Goal: Entertainment & Leisure: Consume media (video, audio)

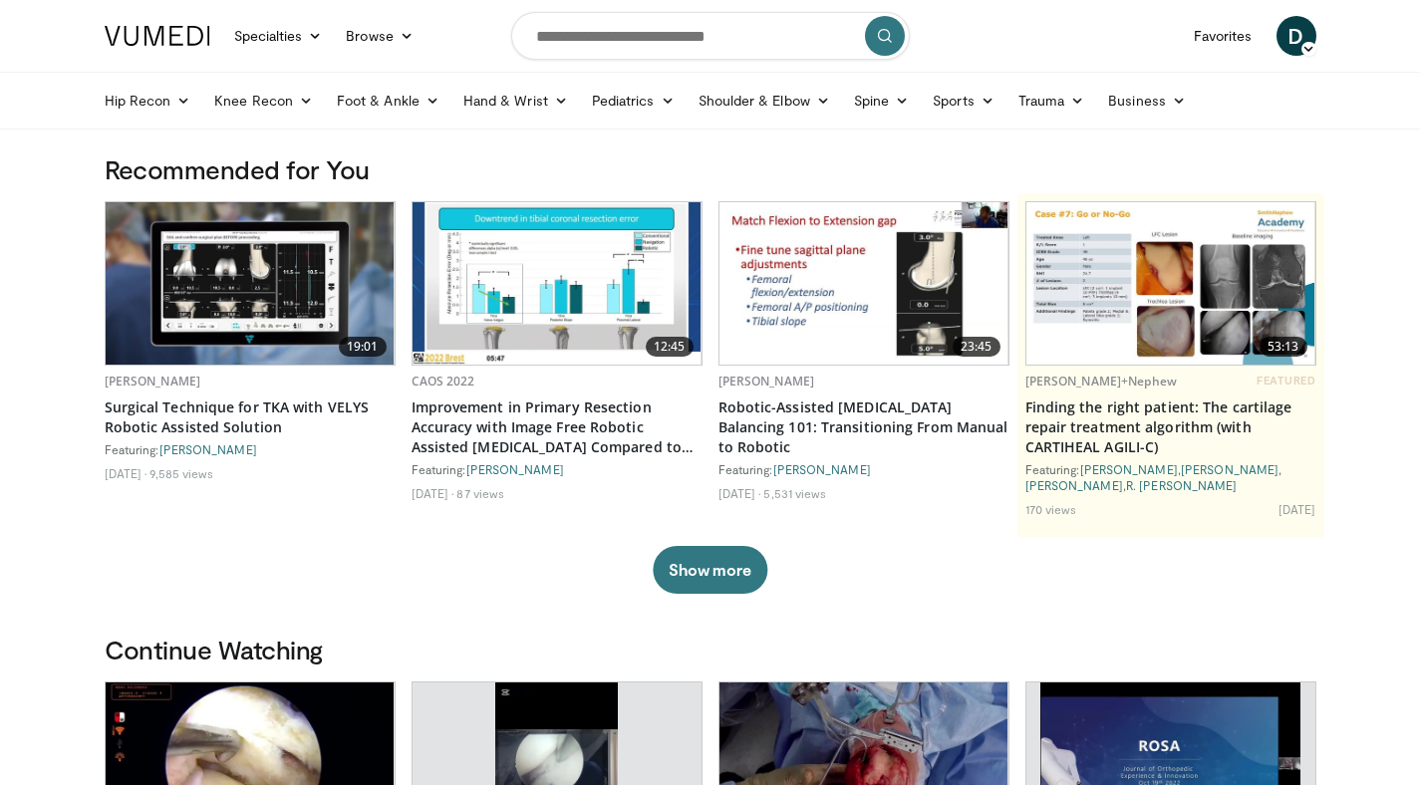
click at [855, 250] on img at bounding box center [863, 283] width 289 height 162
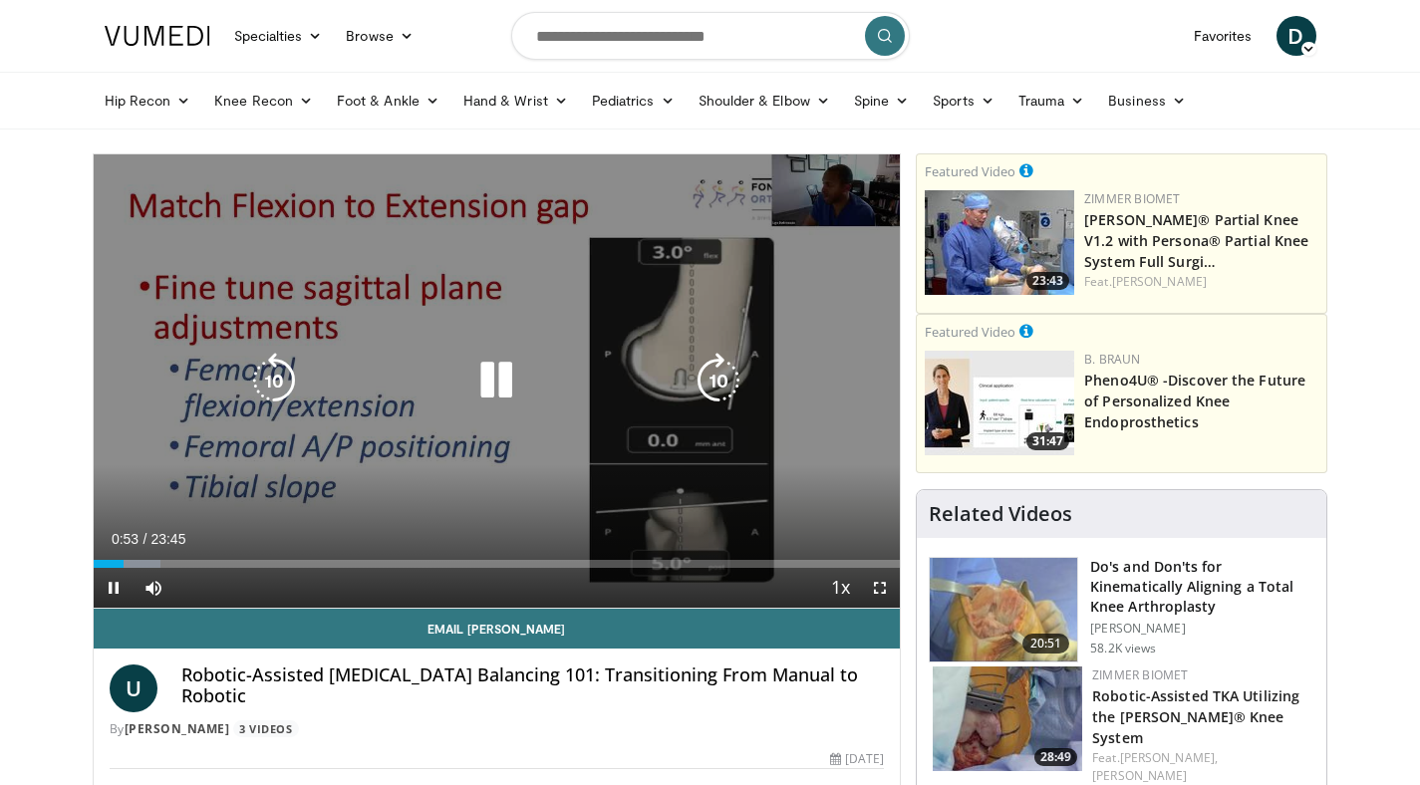
click at [518, 286] on div "10 seconds Tap to unmute" at bounding box center [497, 380] width 807 height 453
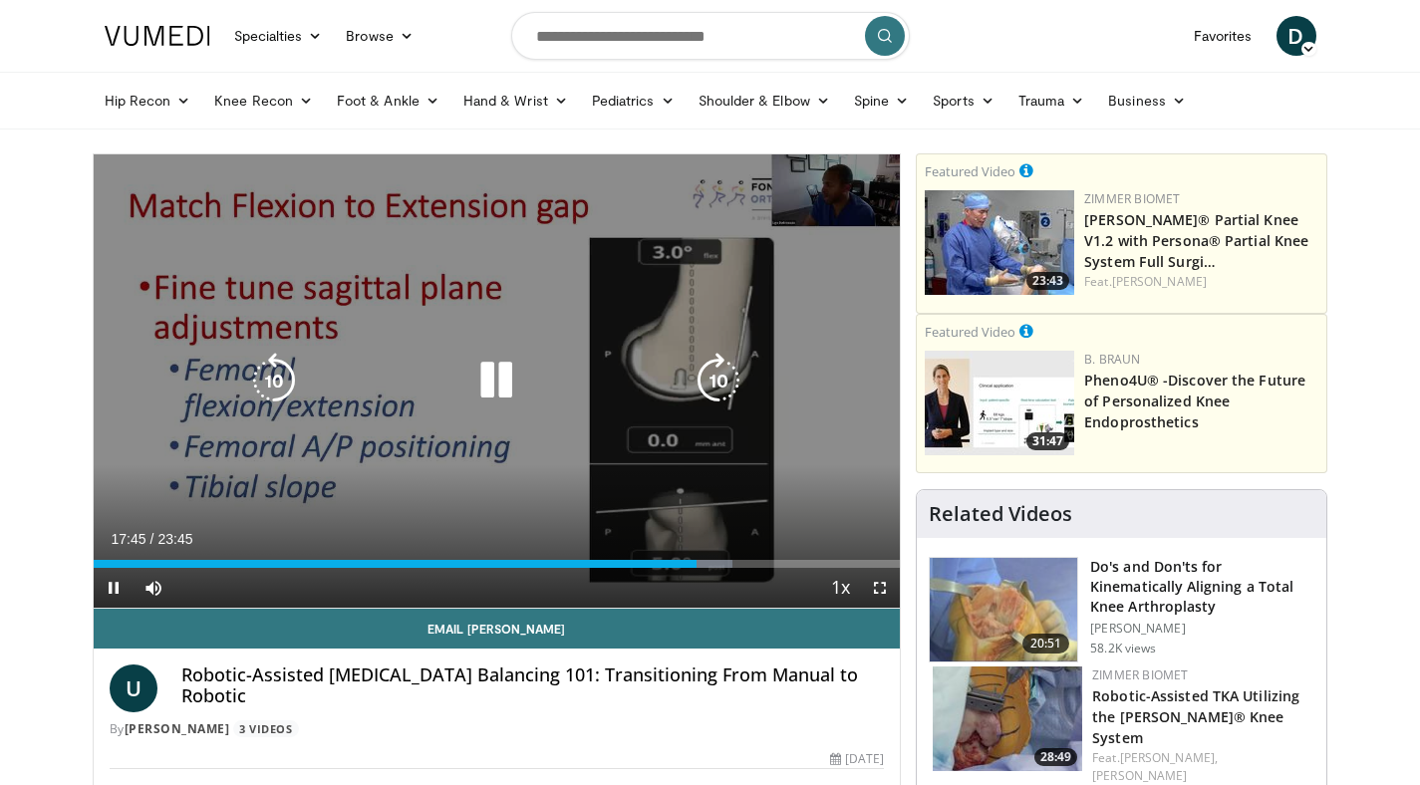
click at [488, 388] on icon "Video Player" at bounding box center [496, 381] width 56 height 56
